Goal: Information Seeking & Learning: Learn about a topic

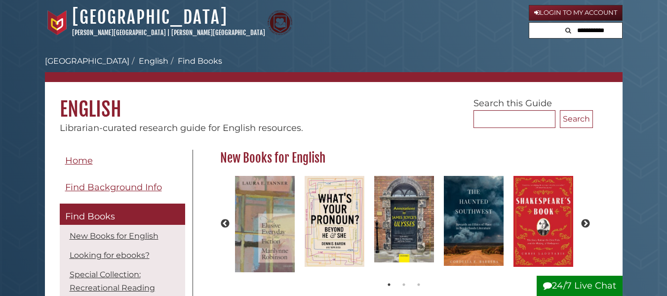
scroll to position [88, 379]
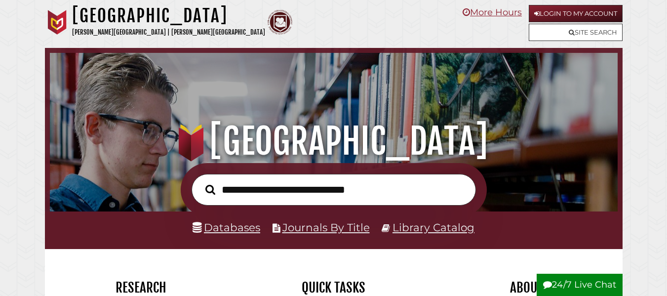
scroll to position [188, 563]
click at [248, 190] on input "text" at bounding box center [333, 190] width 284 height 32
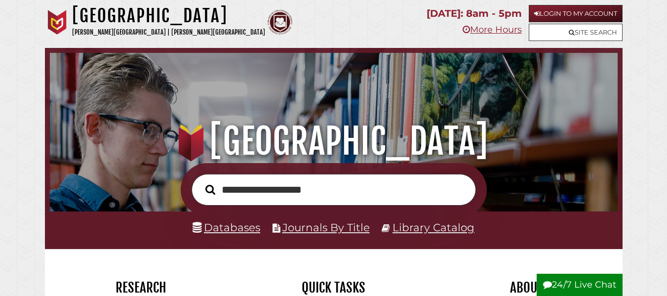
type input "**********"
click at [200, 182] on button "Search" at bounding box center [210, 189] width 20 height 15
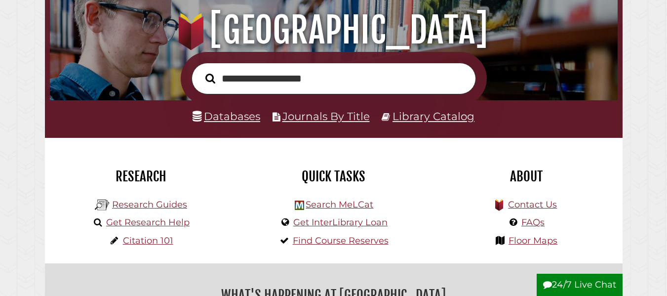
scroll to position [121, 0]
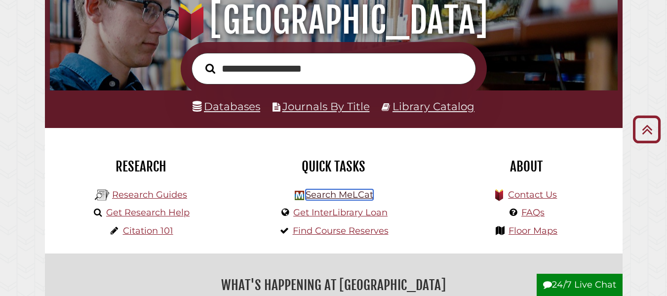
click at [321, 194] on link "Search MeLCat" at bounding box center [339, 194] width 68 height 11
